Goal: Task Accomplishment & Management: Use online tool/utility

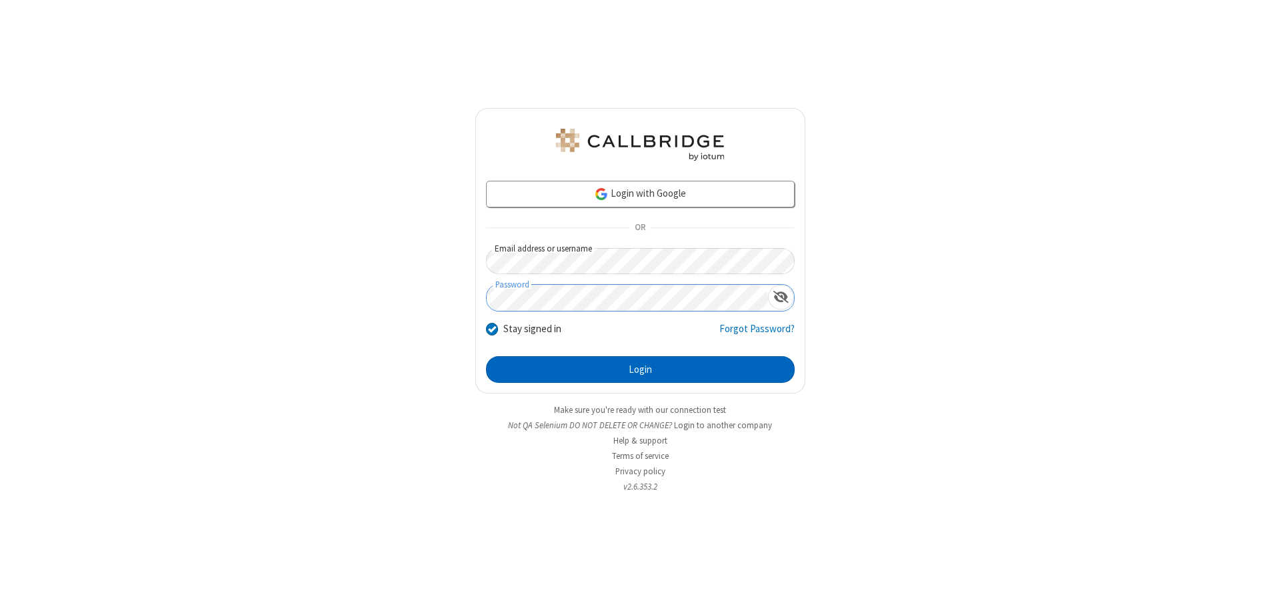
click at [640, 369] on button "Login" at bounding box center [640, 369] width 309 height 27
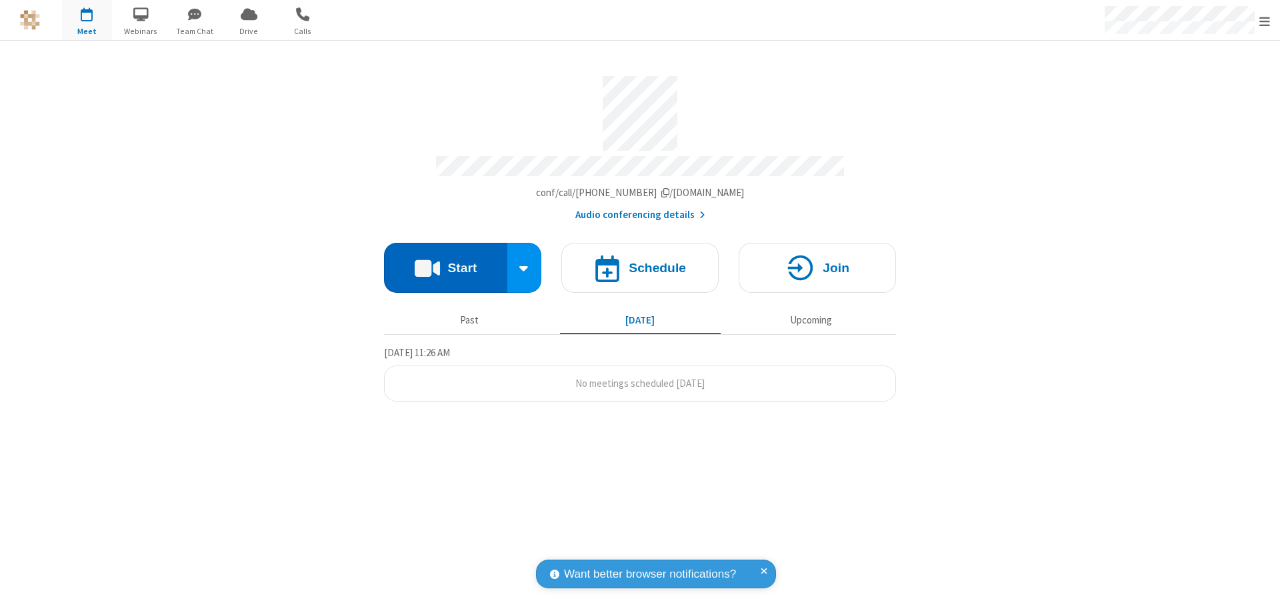
click at [445, 261] on button "Start" at bounding box center [445, 268] width 123 height 50
